Goal: Task Accomplishment & Management: Use online tool/utility

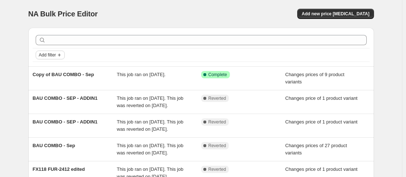
click at [48, 57] on span "Add filter" at bounding box center [47, 55] width 17 height 6
click at [58, 73] on button "Job status" at bounding box center [53, 69] width 26 height 12
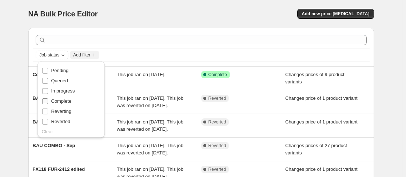
click at [69, 104] on span "Complete" at bounding box center [61, 101] width 20 height 7
click at [48, 104] on input "Complete" at bounding box center [45, 101] width 6 height 6
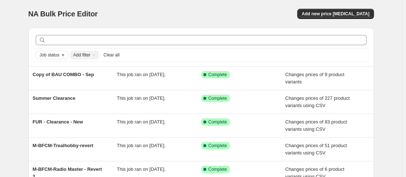
drag, startPoint x: 281, startPoint y: 93, endPoint x: 16, endPoint y: 23, distance: 273.5
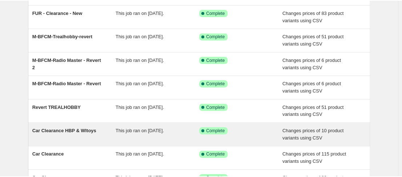
scroll to position [36, 0]
